Goal: Information Seeking & Learning: Learn about a topic

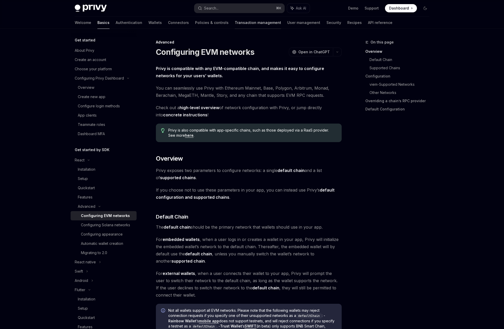
click at [238, 17] on link "Transaction management" at bounding box center [258, 22] width 46 height 12
type textarea "*"
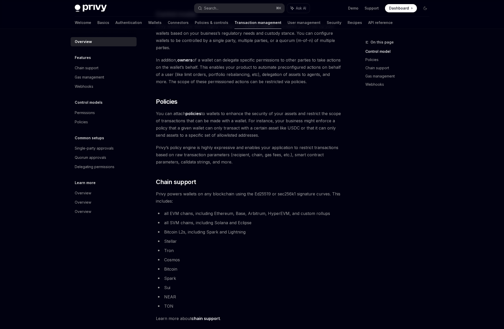
scroll to position [135, 0]
drag, startPoint x: 188, startPoint y: 113, endPoint x: 253, endPoint y: 114, distance: 65.4
click at [253, 191] on span "Privy powers wallets on any blockchain using the Ed25519 or sec256k1 signature …" at bounding box center [249, 198] width 186 height 14
drag, startPoint x: 253, startPoint y: 114, endPoint x: 293, endPoint y: 115, distance: 40.2
click at [293, 191] on span "Privy powers wallets on any blockchain using the Ed25519 or sec256k1 signature …" at bounding box center [249, 198] width 186 height 14
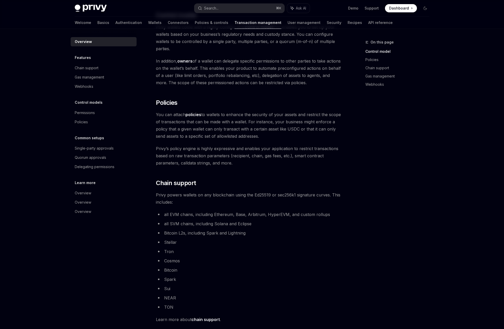
click at [255, 211] on ul "all EVM chains, including Ethereum, Base, Arbitrum, HyperEVM, and custom rollup…" at bounding box center [249, 261] width 186 height 100
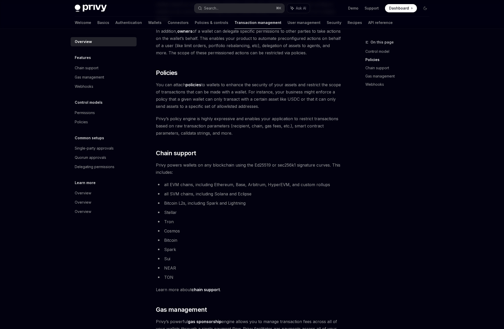
scroll to position [193, 0]
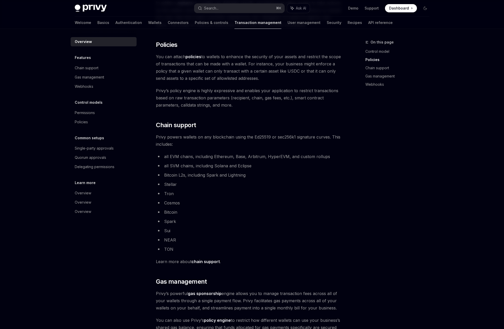
click at [145, 222] on div "Overview Features Chain support Gas management Webhooks Control models Permissi…" at bounding box center [108, 179] width 74 height 300
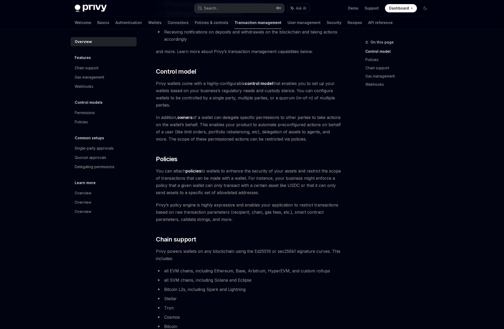
scroll to position [0, 0]
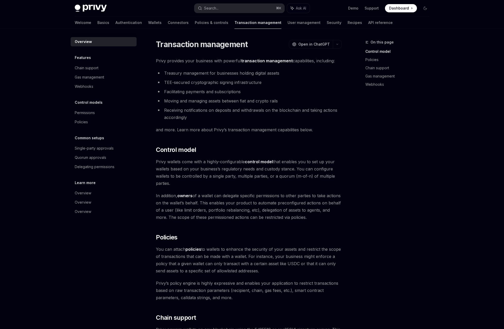
drag, startPoint x: 201, startPoint y: 158, endPoint x: 261, endPoint y: 158, distance: 60.5
click at [261, 192] on span "In addition, owners of a wallet can delegate specific permissions to other part…" at bounding box center [249, 206] width 186 height 29
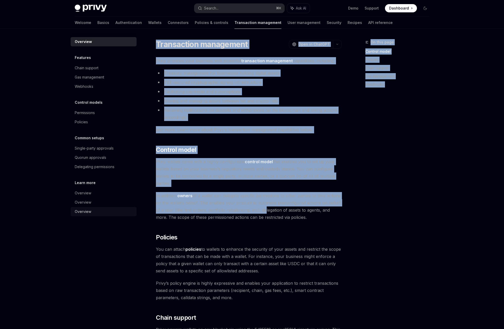
drag, startPoint x: 269, startPoint y: 158, endPoint x: 154, endPoint y: 161, distance: 115.4
